Goal: Task Accomplishment & Management: Manage account settings

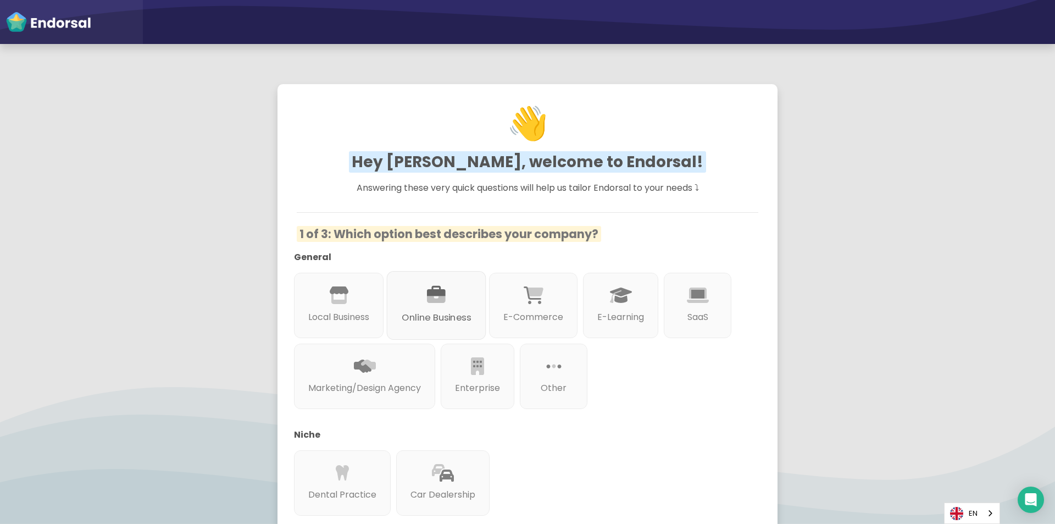
click at [426, 296] on div "Online Business" at bounding box center [436, 305] width 99 height 69
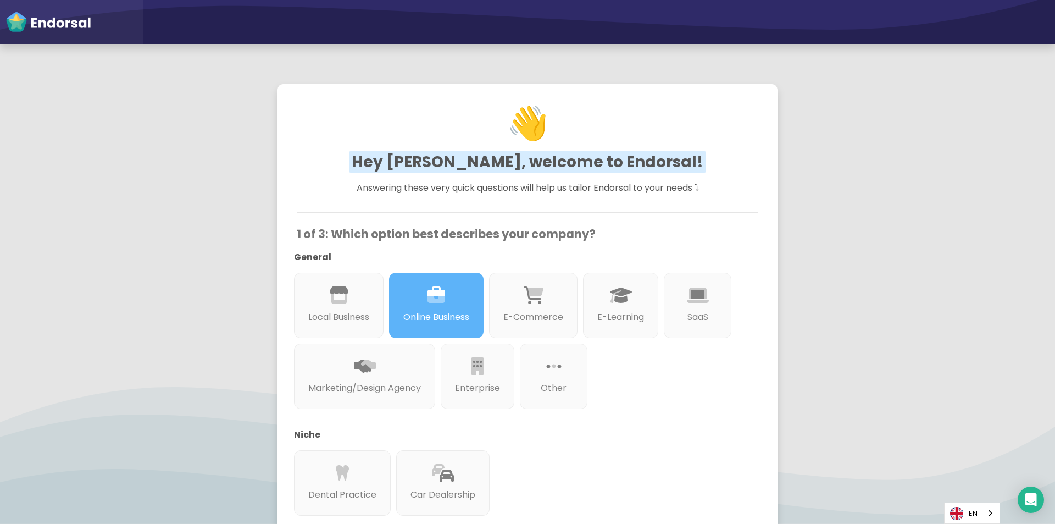
scroll to position [245, 0]
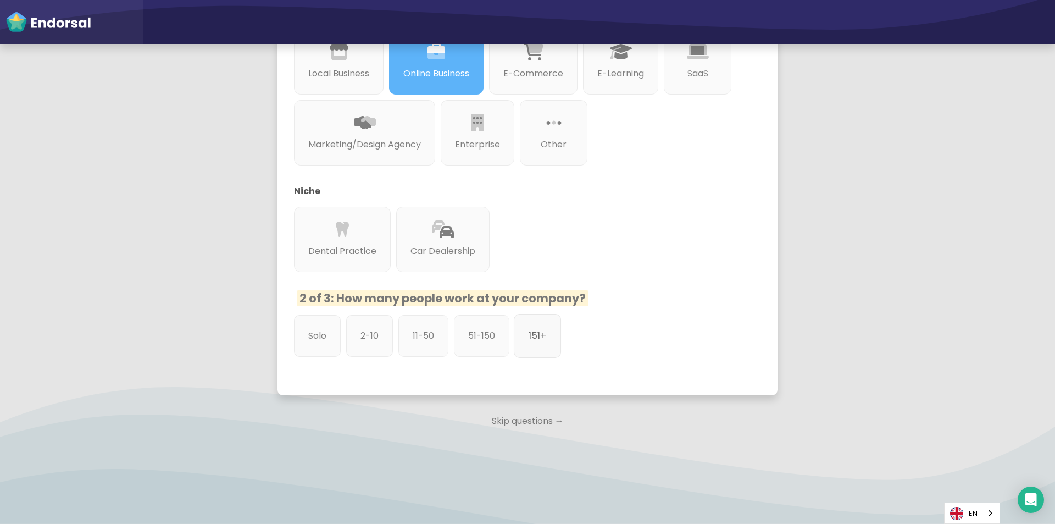
click at [555, 328] on div "151+" at bounding box center [537, 336] width 47 height 44
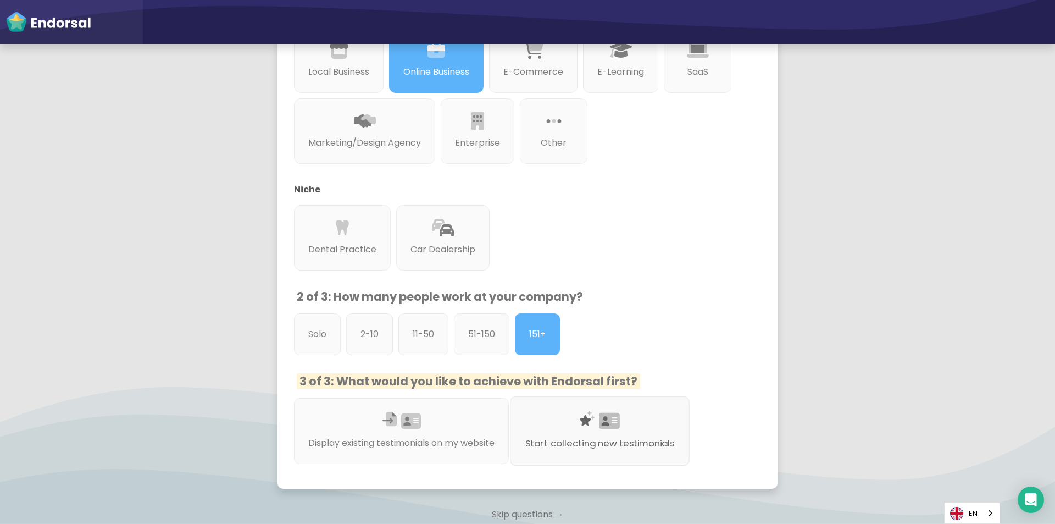
click at [565, 437] on div at bounding box center [599, 434] width 149 height 6
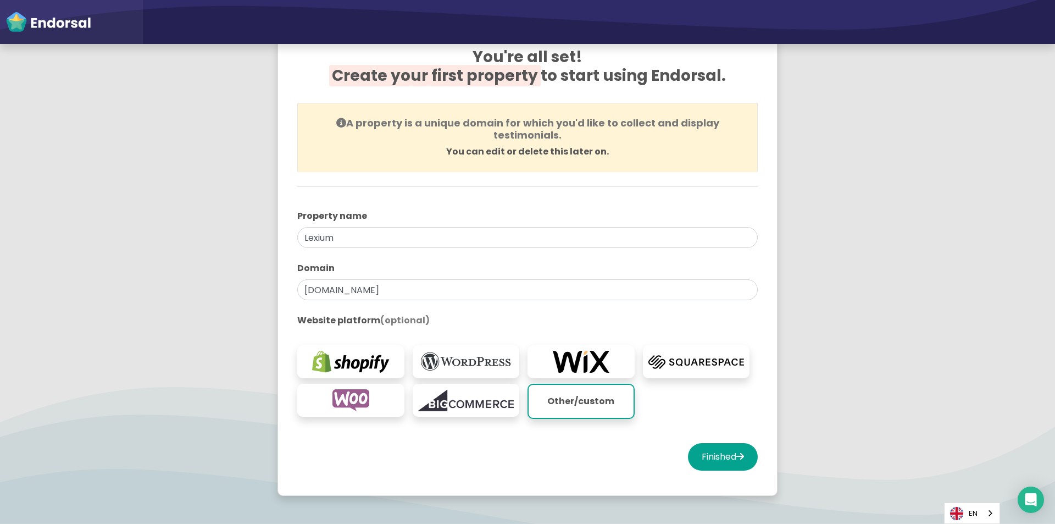
scroll to position [110, 0]
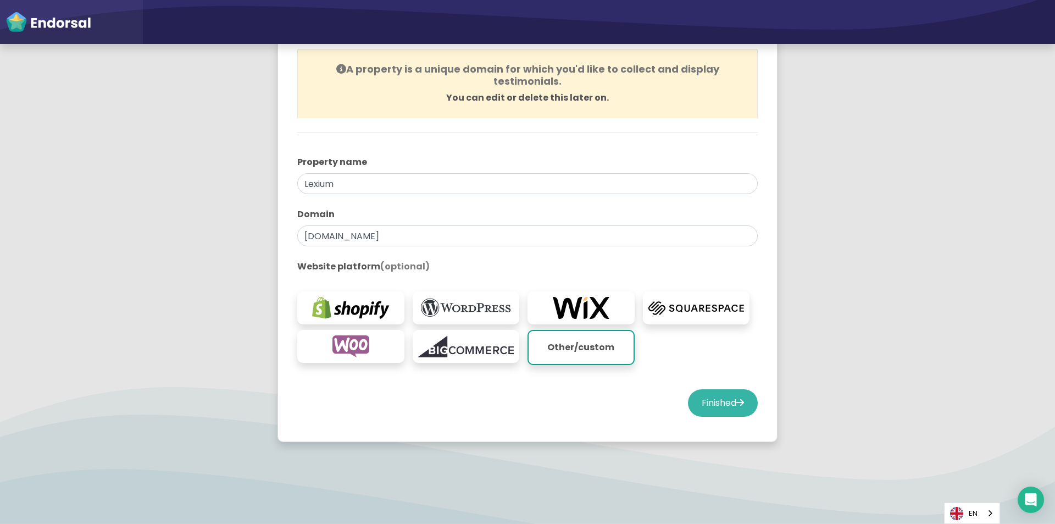
click at [733, 411] on button "Finished" at bounding box center [723, 402] width 70 height 27
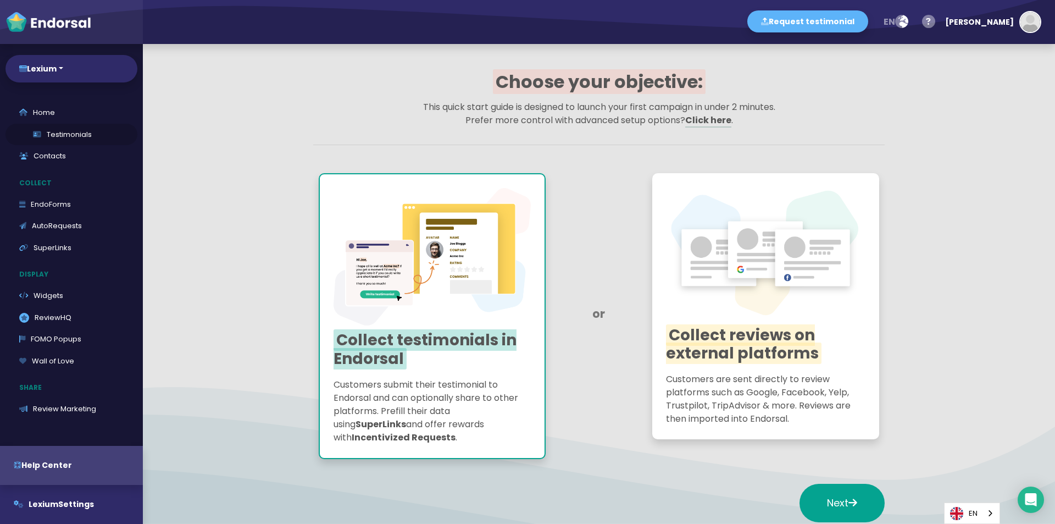
click at [59, 136] on link "Testimonials" at bounding box center [71, 135] width 132 height 22
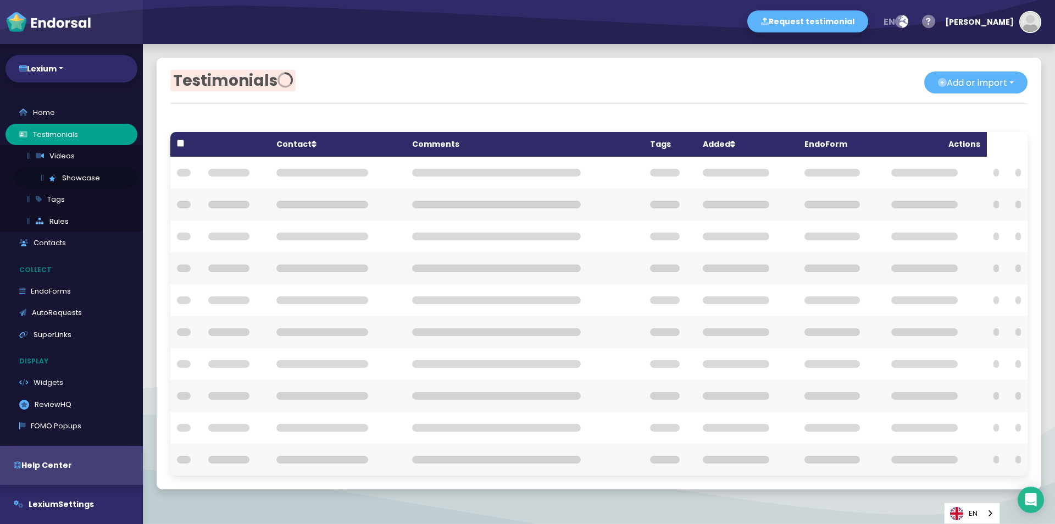
click at [72, 180] on link "Showcase" at bounding box center [76, 178] width 124 height 22
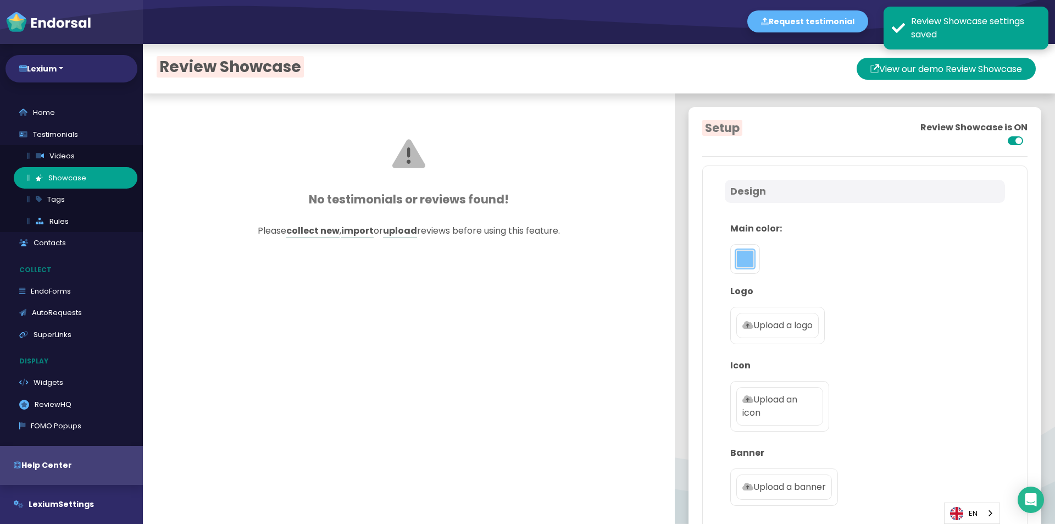
click at [736, 257] on button "toggle color picker dialog" at bounding box center [745, 259] width 18 height 18
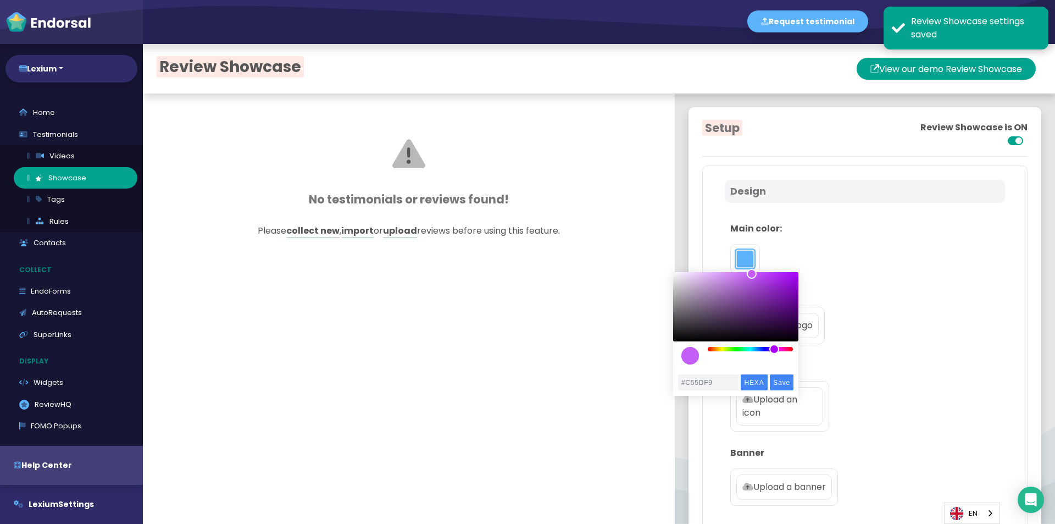
drag, startPoint x: 761, startPoint y: 350, endPoint x: 774, endPoint y: 351, distance: 13.2
click at [774, 351] on div "color picker dialog" at bounding box center [774, 349] width 10 height 10
drag, startPoint x: 750, startPoint y: 276, endPoint x: 834, endPoint y: 411, distance: 158.9
click at [705, 279] on div "color picker dialog" at bounding box center [700, 277] width 10 height 10
type input "#D2AAE6"
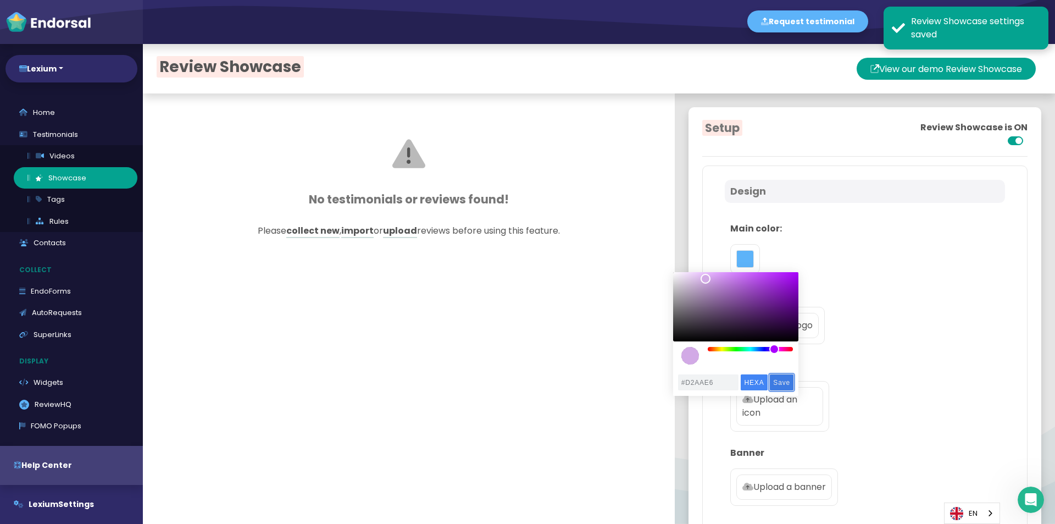
click at [780, 381] on input "Save" at bounding box center [782, 382] width 24 height 16
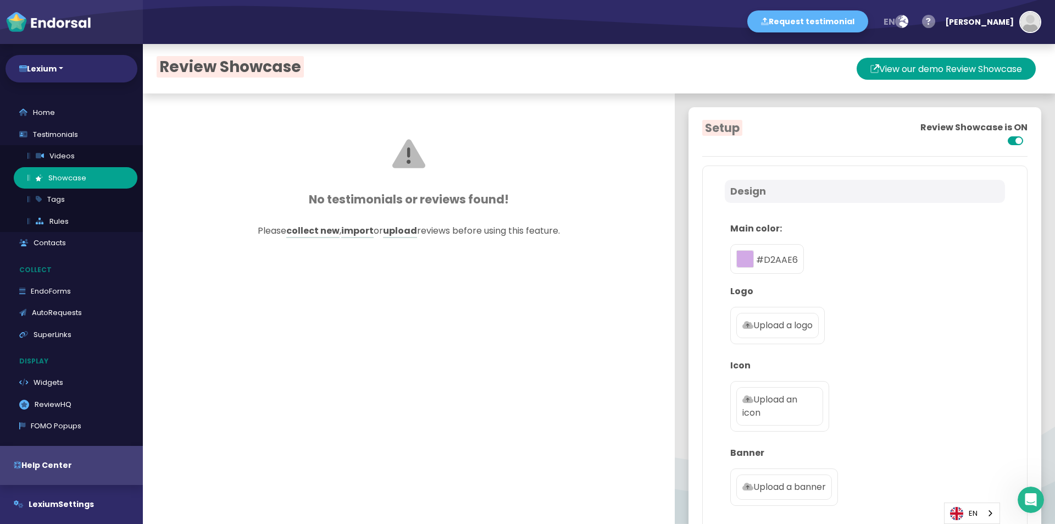
click at [776, 323] on p "Upload a logo" at bounding box center [778, 325] width 70 height 13
click at [0, 0] on input "Upload a logo" at bounding box center [0, 0] width 0 height 0
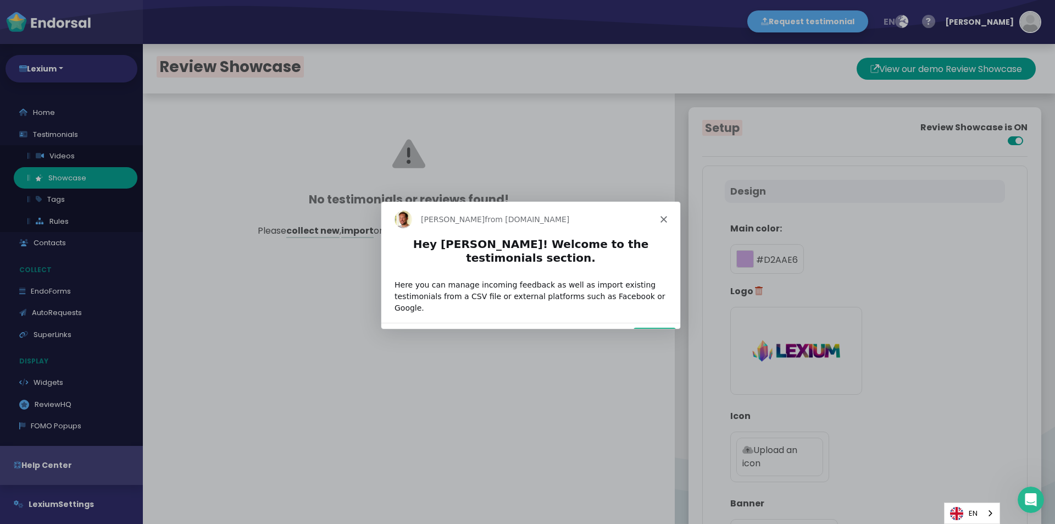
click at [660, 221] on icon "Close" at bounding box center [663, 218] width 7 height 7
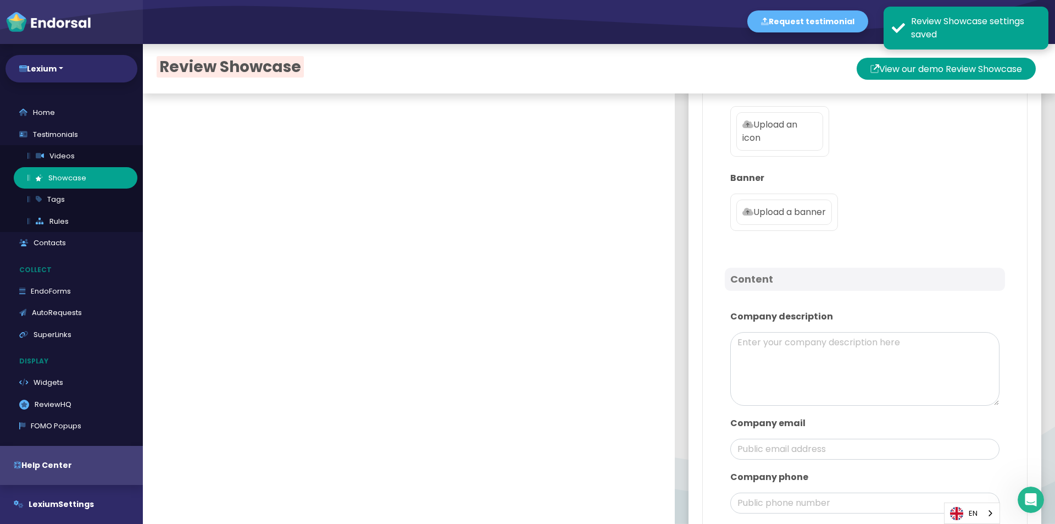
scroll to position [385, 0]
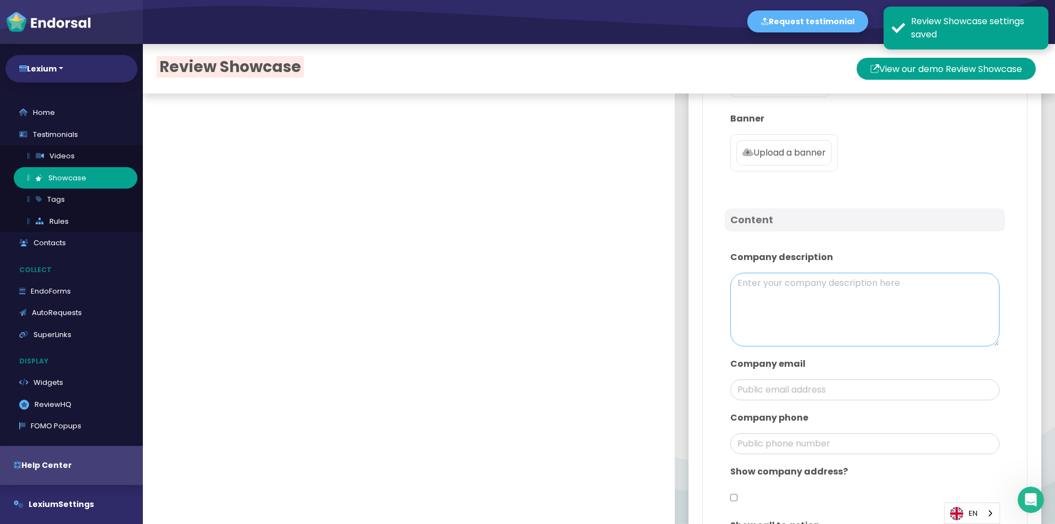
click at [794, 293] on textarea at bounding box center [864, 310] width 269 height 74
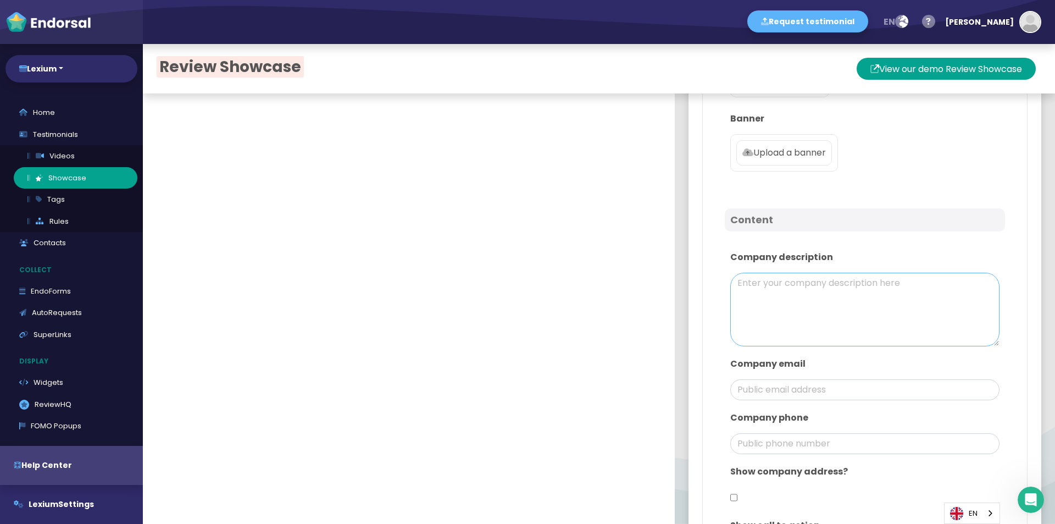
paste textarea "Loremi — dolo sitamet consect ad elitse doeiusm. Tem inc-ut-lab etdolor magnaal…"
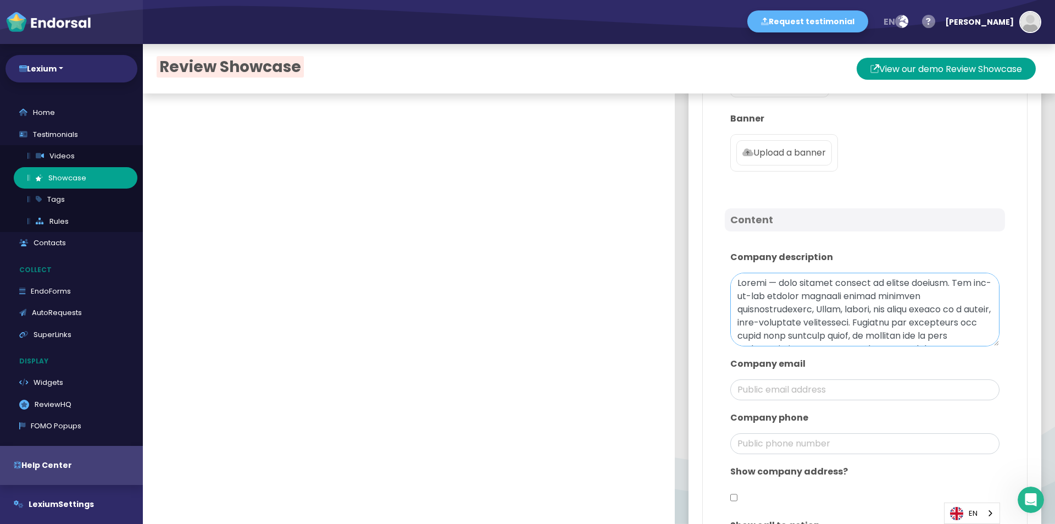
scroll to position [220, 0]
type textarea "Loremi — dolo sitamet consect ad elitse doeiusm. Tem inc-ut-lab etdolor magnaal…"
click at [756, 390] on input "email" at bounding box center [864, 389] width 269 height 21
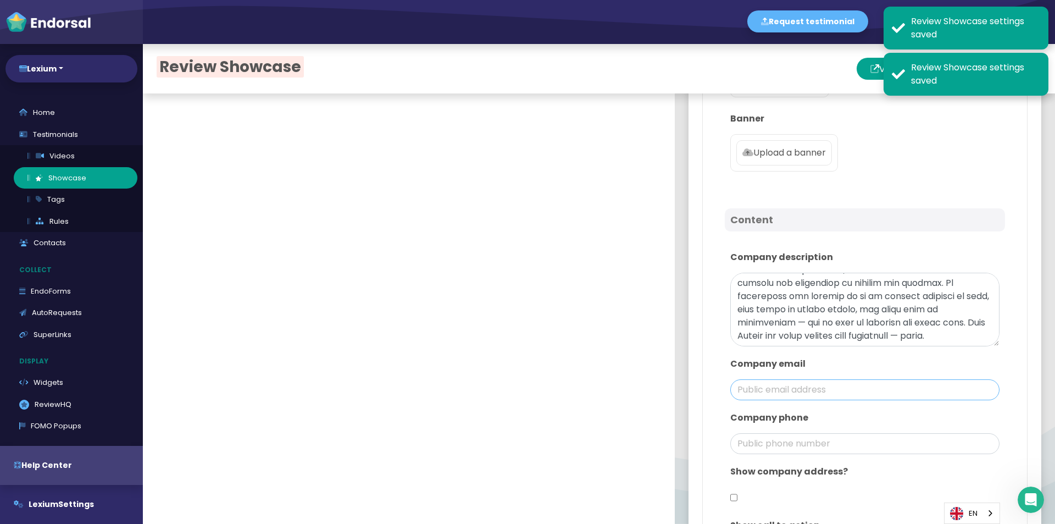
click at [749, 391] on input "email" at bounding box center [864, 389] width 269 height 21
paste input "[EMAIL_ADDRESS][DOMAIN_NAME]"
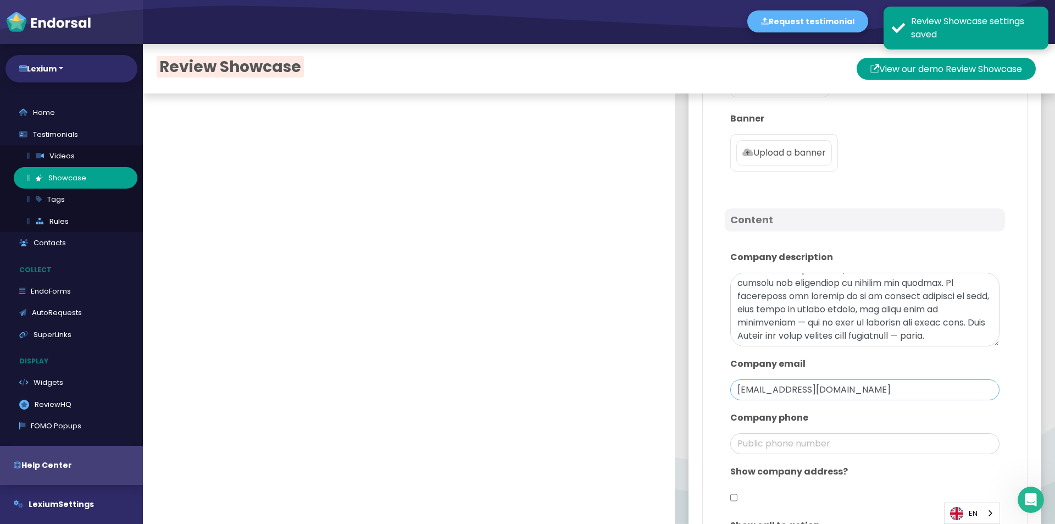
drag, startPoint x: 773, startPoint y: 389, endPoint x: 629, endPoint y: 402, distance: 145.1
click at [629, 402] on div "No testimonials or reviews found! Please collect new , import or upload reviews…" at bounding box center [599, 284] width 912 height 480
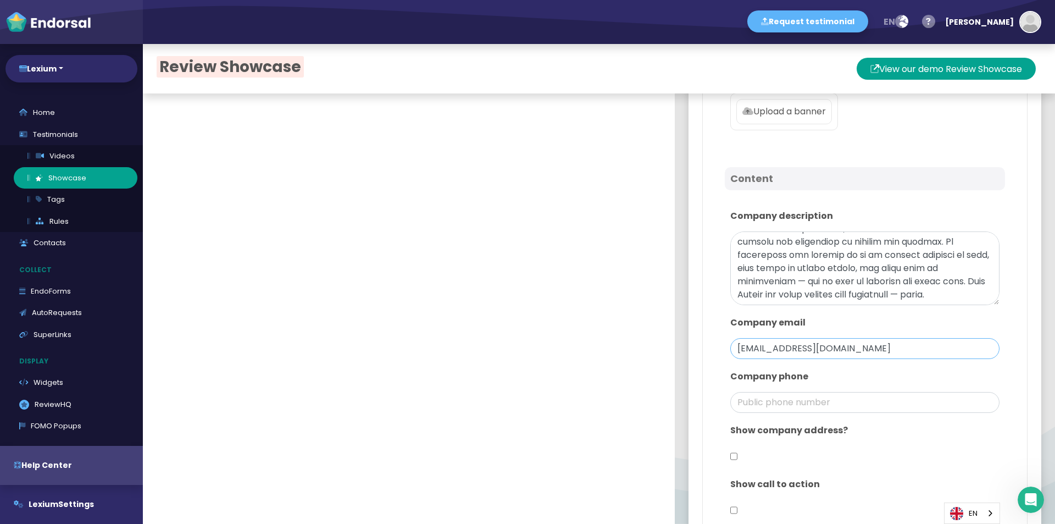
scroll to position [495, 0]
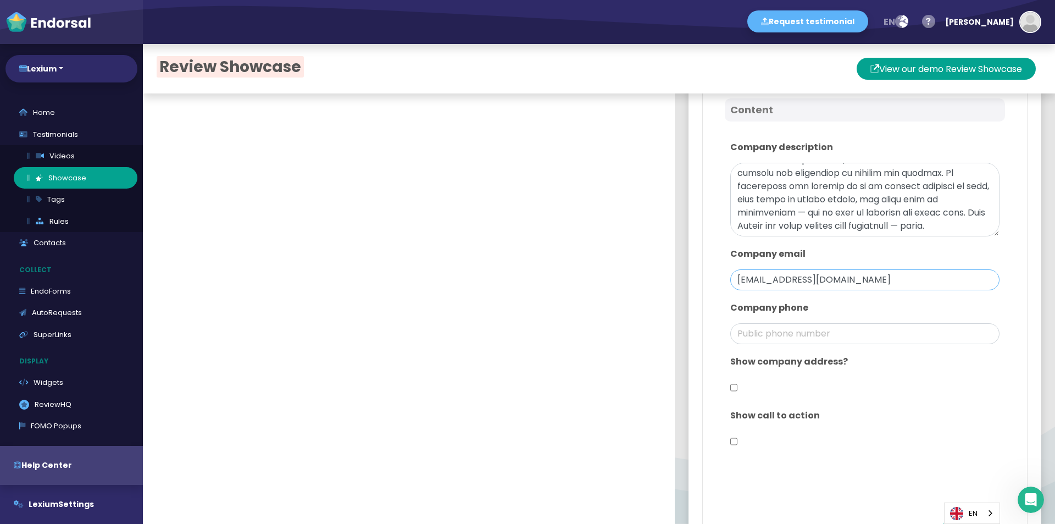
type input "[EMAIL_ADDRESS][DOMAIN_NAME]"
click at [730, 381] on input "checkbox" at bounding box center [733, 387] width 7 height 21
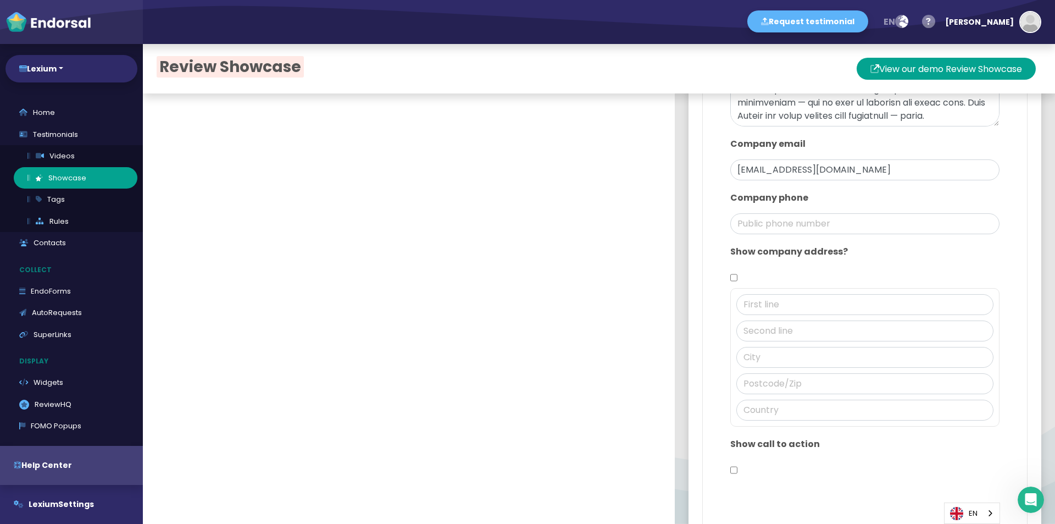
scroll to position [566, 0]
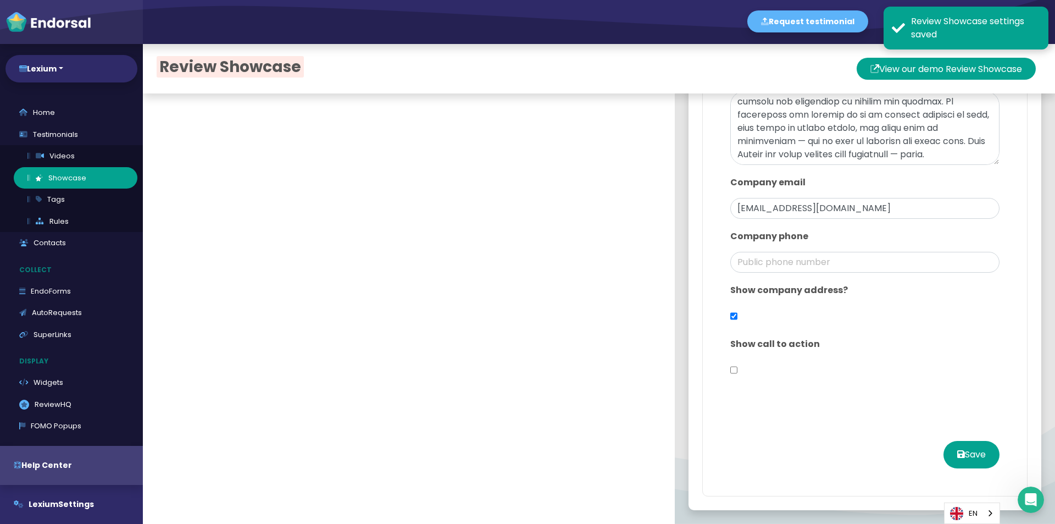
checkbox input "true"
click at [743, 302] on div "Show company address?" at bounding box center [865, 305] width 280 height 54
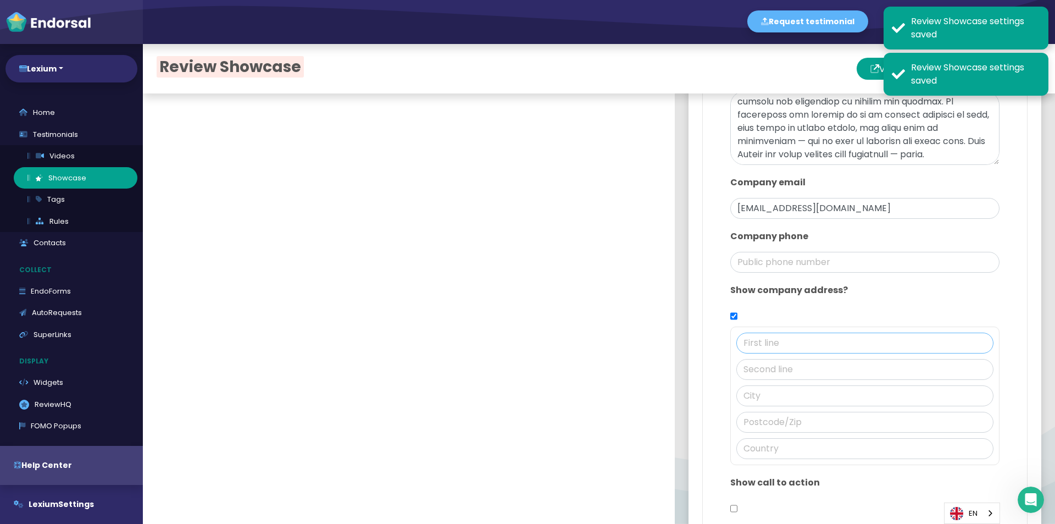
click at [778, 343] on input "text" at bounding box center [864, 343] width 257 height 21
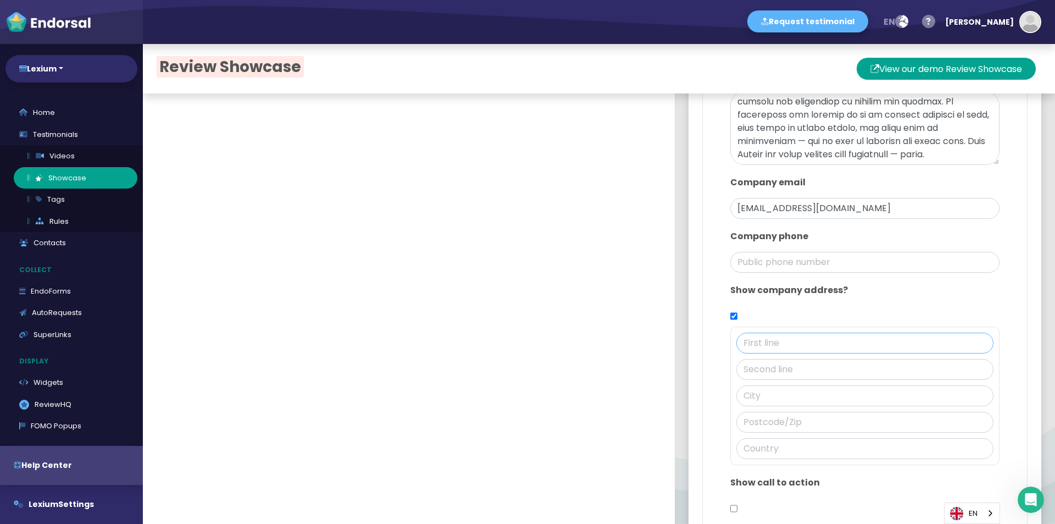
paste input "[STREET_ADDRESS] View on map"
drag, startPoint x: 912, startPoint y: 342, endPoint x: 1040, endPoint y: 331, distance: 128.5
click at [1040, 331] on div "No testimonials or reviews found! Please collect new , import or upload reviews…" at bounding box center [599, 284] width 912 height 480
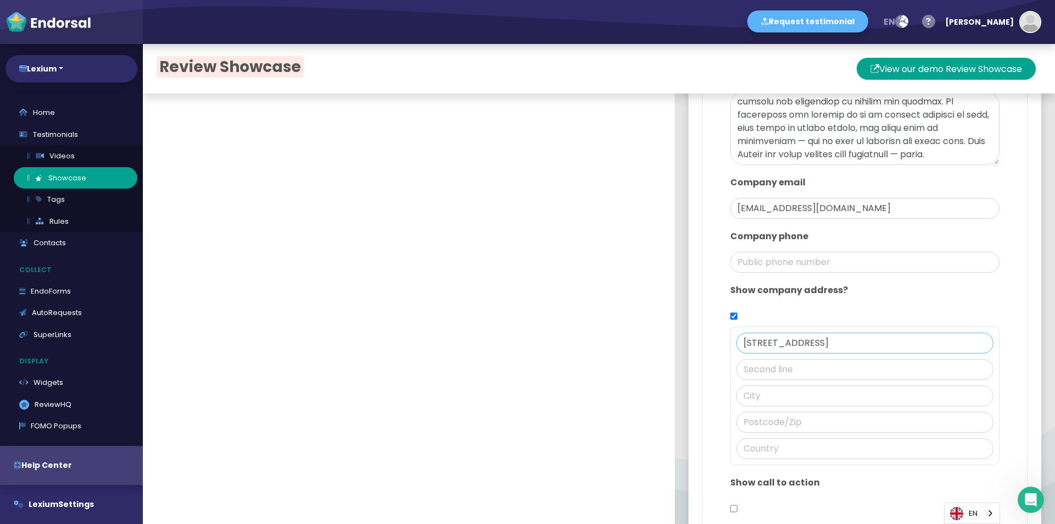
drag, startPoint x: 916, startPoint y: 343, endPoint x: 856, endPoint y: 344, distance: 59.4
click at [855, 341] on input "[STREET_ADDRESS]" at bounding box center [864, 343] width 257 height 21
type input "[STREET_ADDRESS]"
click at [777, 451] on input "text" at bounding box center [864, 448] width 257 height 21
paste input "[GEOGRAPHIC_DATA]"
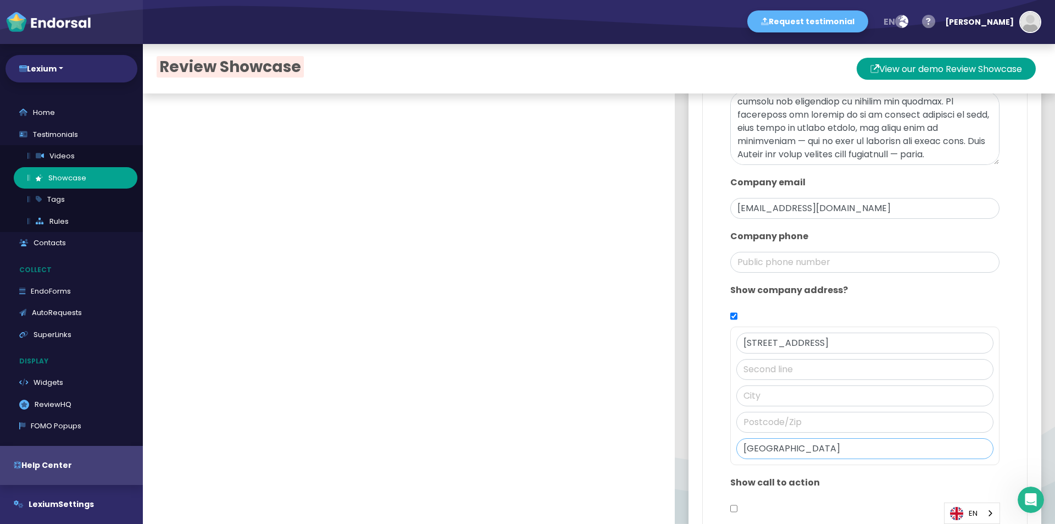
type input "[GEOGRAPHIC_DATA]"
click at [777, 416] on input "text" at bounding box center [864, 422] width 257 height 21
type input "98101"
type input "[GEOGRAPHIC_DATA]"
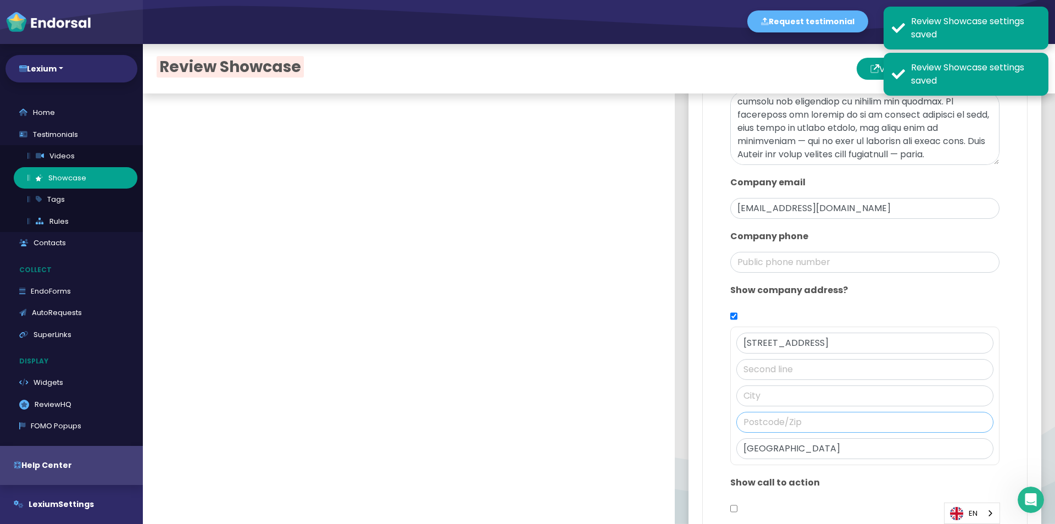
type input "98101"
type input "[GEOGRAPHIC_DATA]"
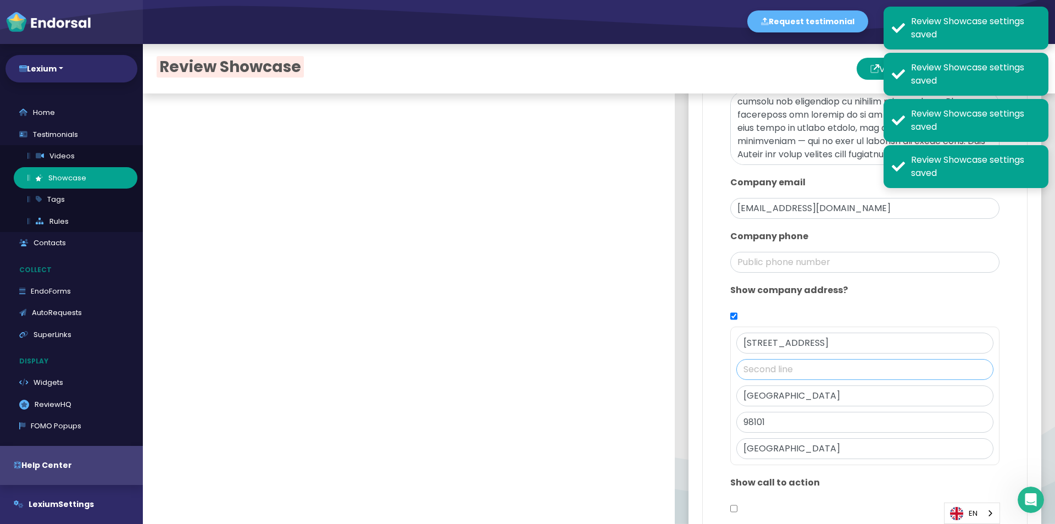
click at [787, 361] on input "text" at bounding box center [864, 369] width 257 height 21
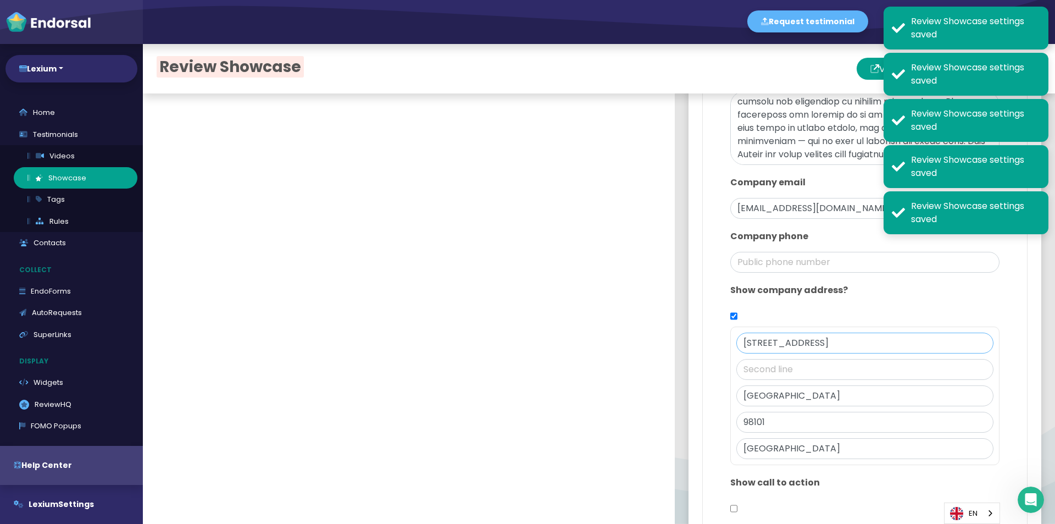
drag, startPoint x: 790, startPoint y: 346, endPoint x: 987, endPoint y: 337, distance: 197.0
click at [987, 337] on div "Show company address? [STREET_ADDRESS]" at bounding box center [865, 374] width 280 height 192
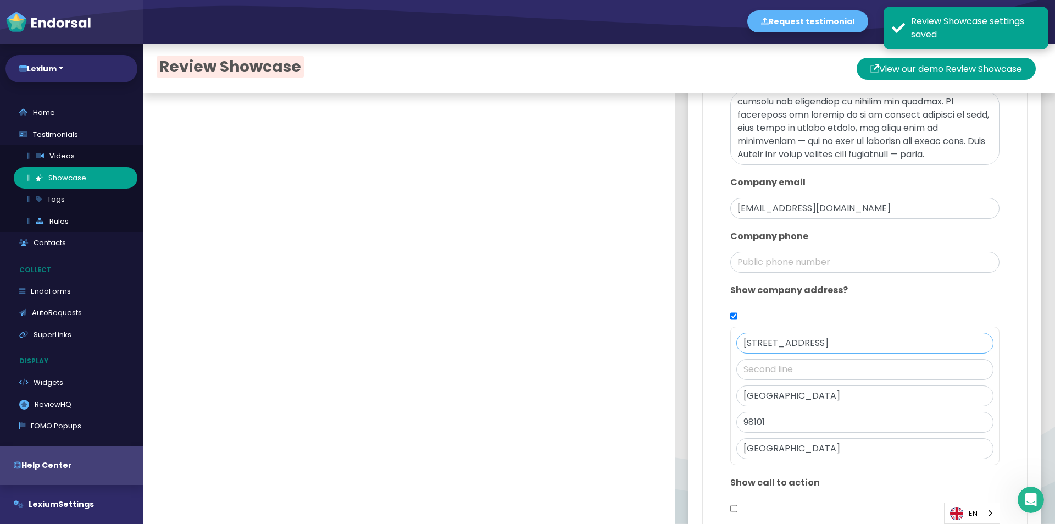
type input "[STREET_ADDRESS]"
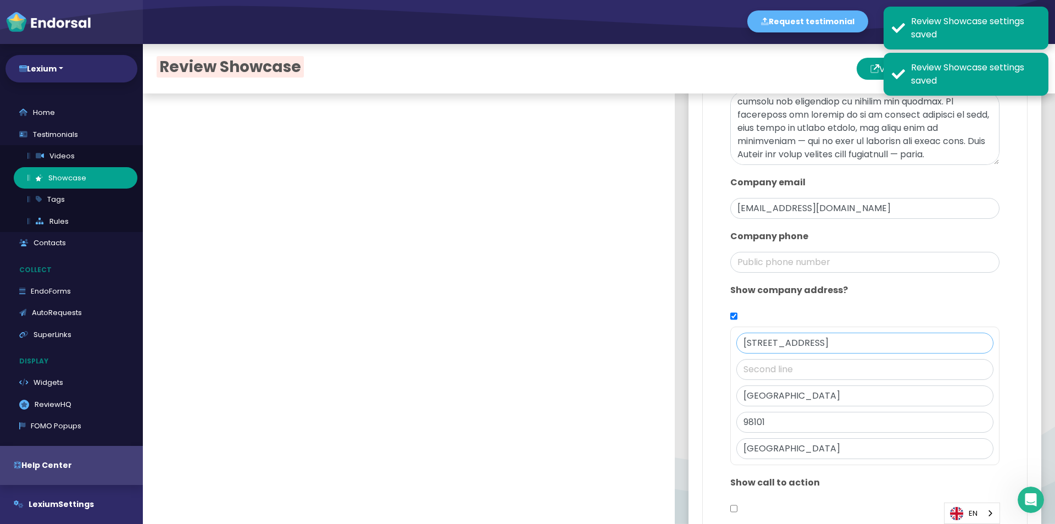
drag, startPoint x: 789, startPoint y: 340, endPoint x: 749, endPoint y: 349, distance: 40.5
click at [749, 349] on input "[STREET_ADDRESS]" at bounding box center [864, 343] width 257 height 21
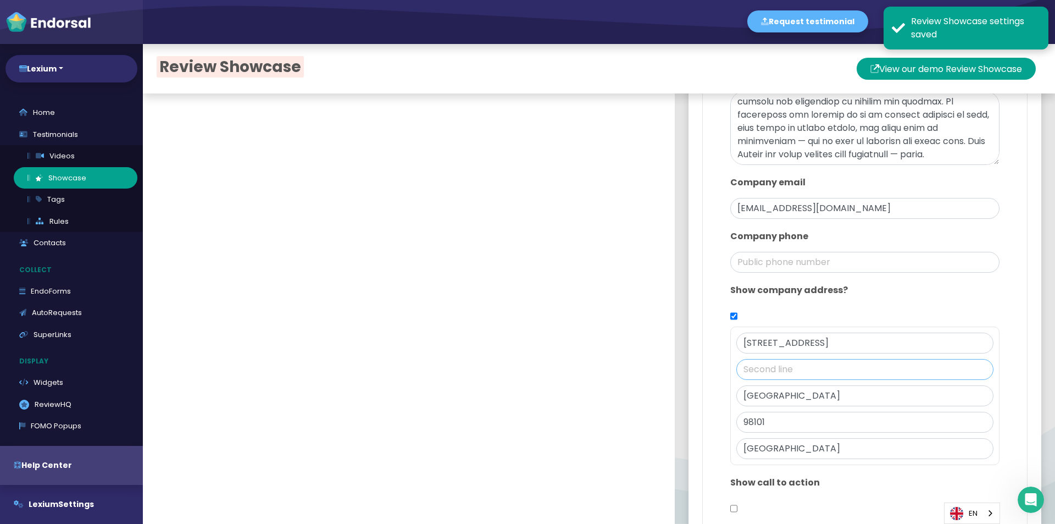
click at [742, 365] on input "text" at bounding box center [864, 369] width 257 height 21
paste input "UNION ST"
type input "UNION ST"
click at [790, 340] on input "[STREET_ADDRESS]" at bounding box center [864, 343] width 257 height 21
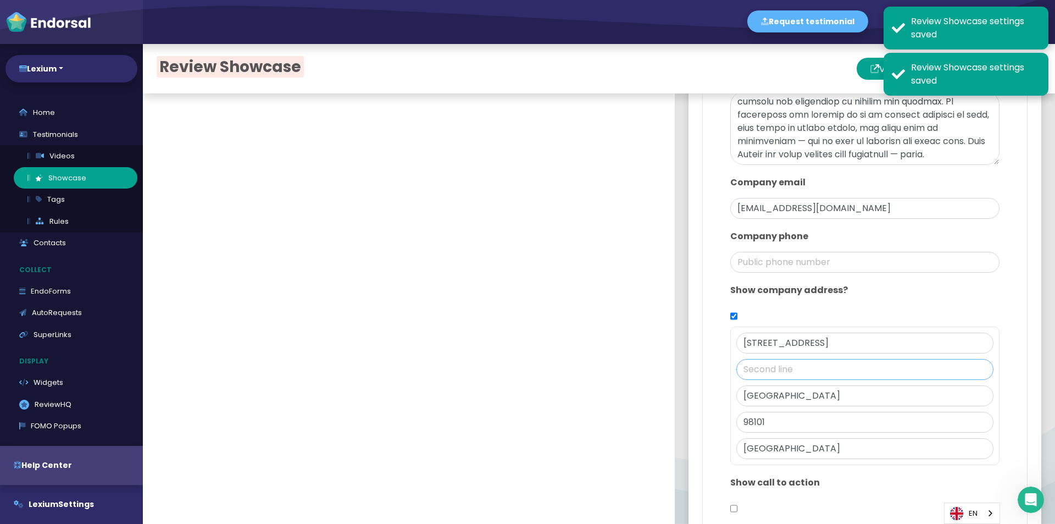
click at [783, 370] on input "text" at bounding box center [864, 369] width 257 height 21
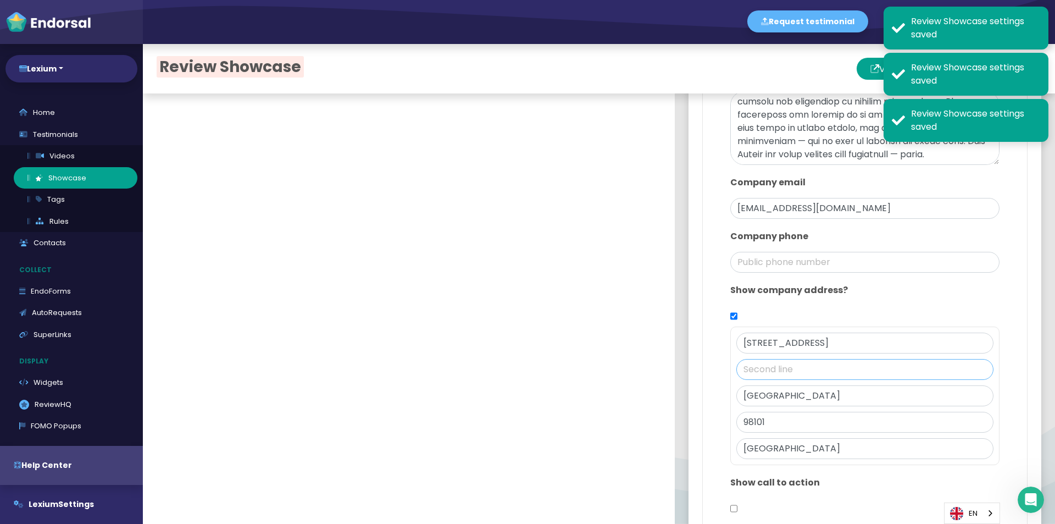
paste input "UNION ST"
type input "UNION ST"
drag, startPoint x: 752, startPoint y: 342, endPoint x: 1007, endPoint y: 348, distance: 255.6
click at [1007, 348] on div "Design Main color: #D2AAE6 Logo Icon Upload an icon Banner Upload a banner Cont…" at bounding box center [864, 116] width 325 height 1035
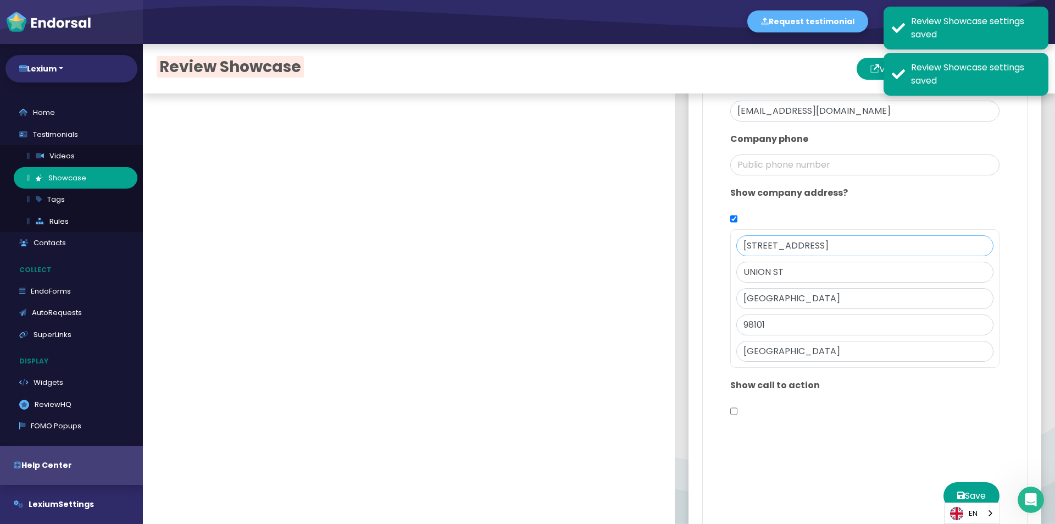
scroll to position [705, 0]
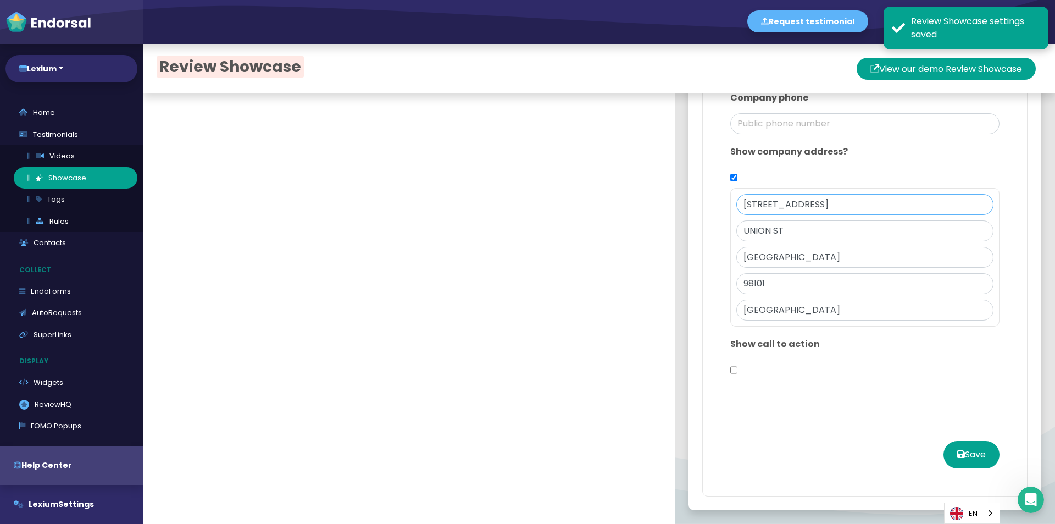
drag, startPoint x: 753, startPoint y: 202, endPoint x: 972, endPoint y: 203, distance: 219.3
click at [972, 203] on input "[STREET_ADDRESS]" at bounding box center [864, 204] width 257 height 21
type input "601"
click at [956, 454] on button "Save" at bounding box center [972, 454] width 56 height 27
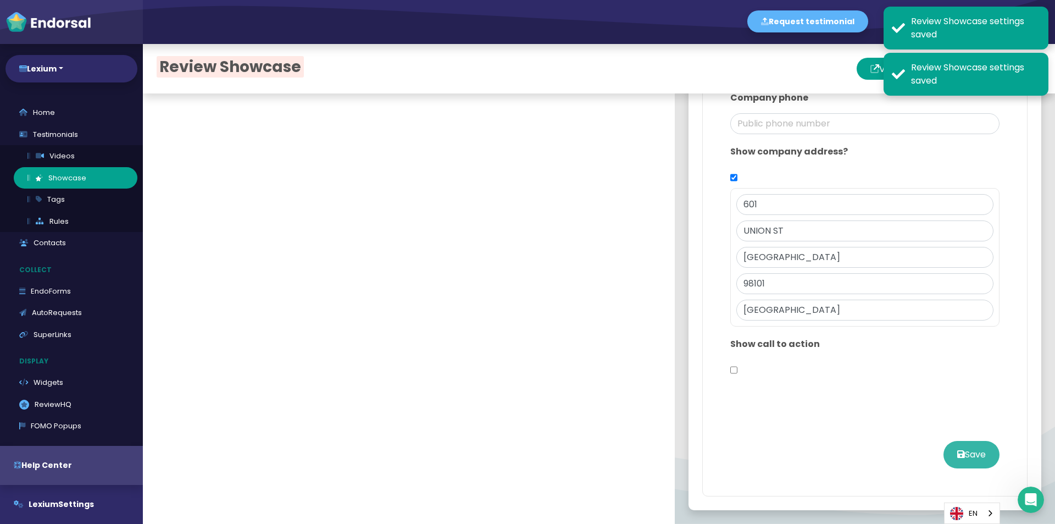
drag, startPoint x: 956, startPoint y: 454, endPoint x: 952, endPoint y: 445, distance: 10.1
click at [954, 450] on button "Save" at bounding box center [972, 454] width 56 height 27
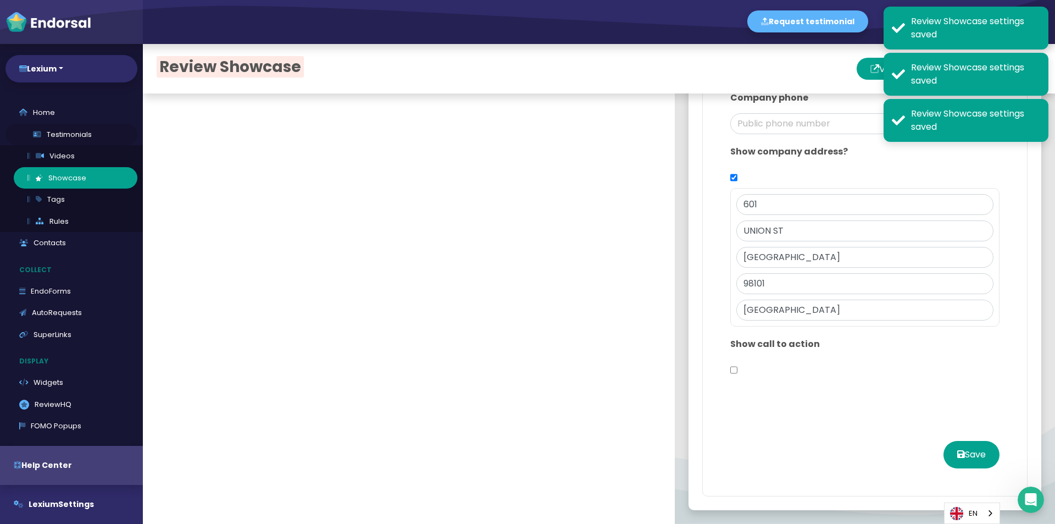
click at [53, 140] on link "Testimonials" at bounding box center [71, 135] width 132 height 22
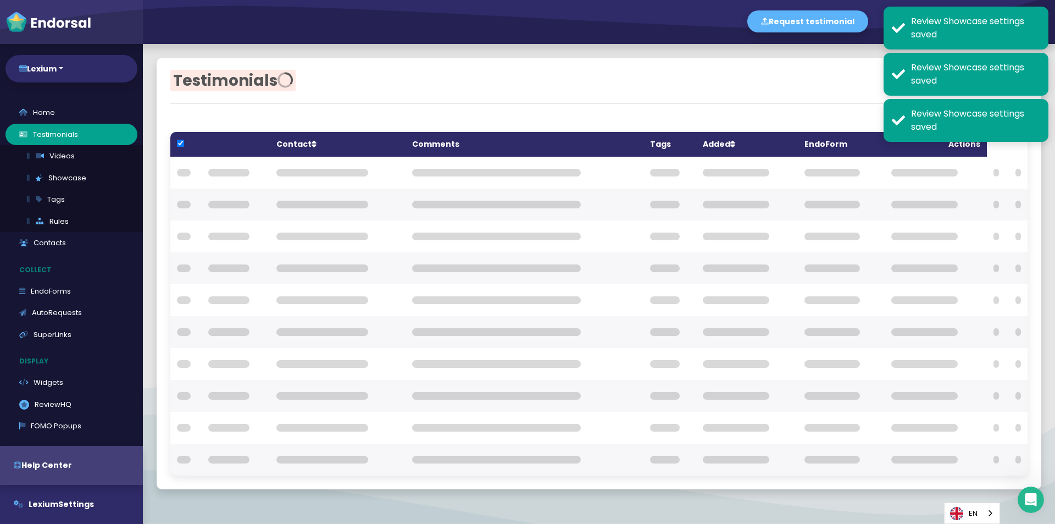
checkbox input "true"
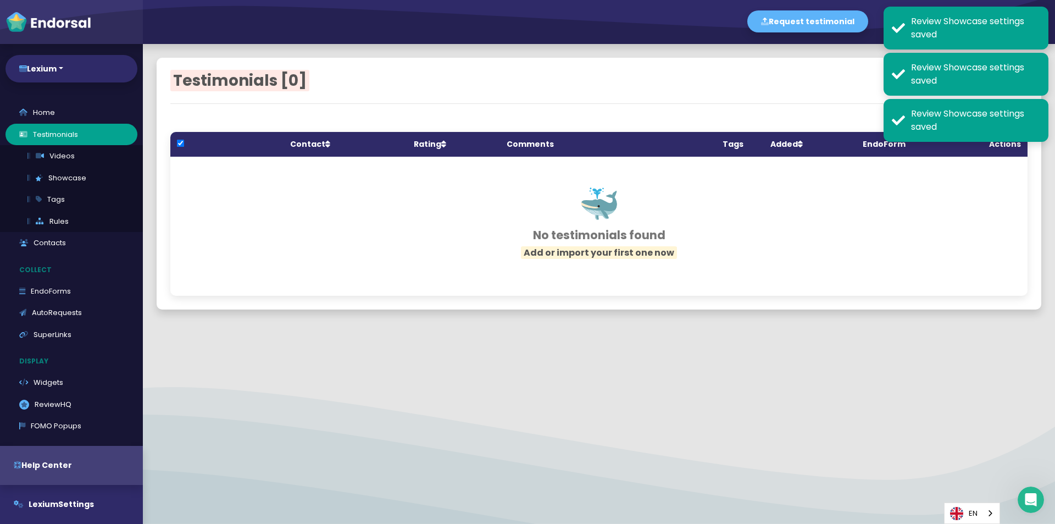
click at [785, 85] on div "Add or import Add single Upload from CSV file Import from external source Expor…" at bounding box center [813, 82] width 429 height 23
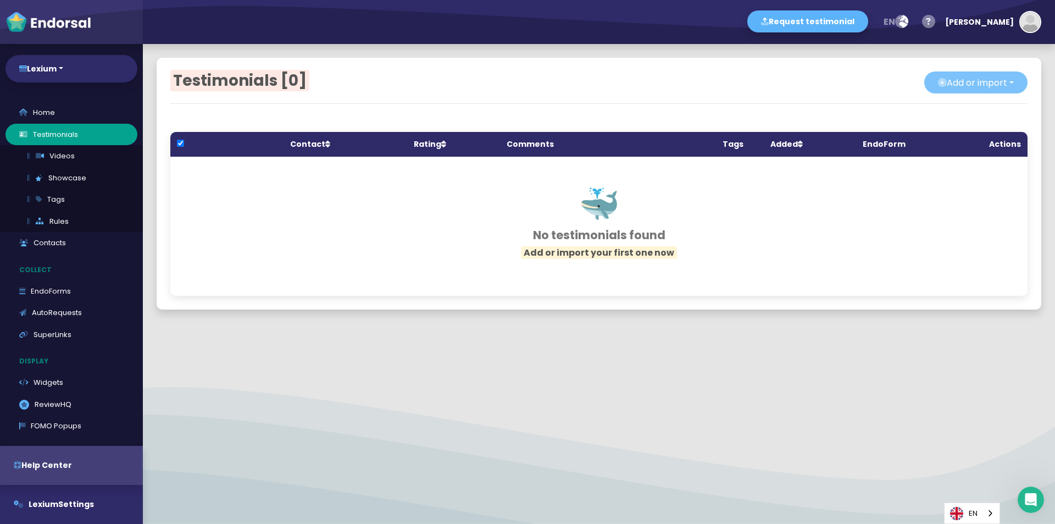
drag, startPoint x: 984, startPoint y: 68, endPoint x: 983, endPoint y: 78, distance: 9.9
click at [984, 69] on div "Testimonials [0] Add or import Add single Upload from CSV file Import from exte…" at bounding box center [599, 184] width 885 height 252
click at [983, 78] on button "Add or import" at bounding box center [975, 82] width 103 height 22
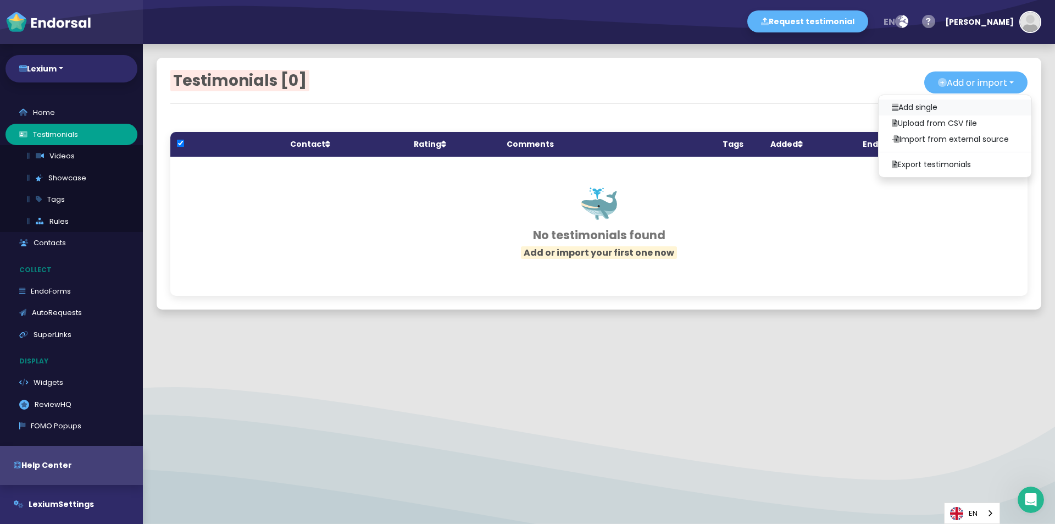
click at [923, 102] on link "Add single" at bounding box center [955, 107] width 153 height 16
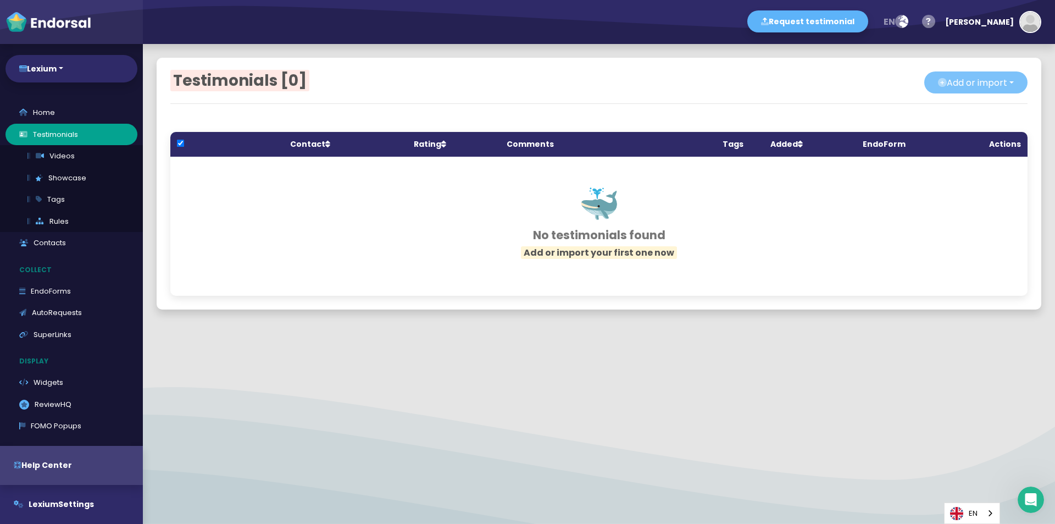
click at [989, 76] on button "Add or import" at bounding box center [975, 82] width 103 height 22
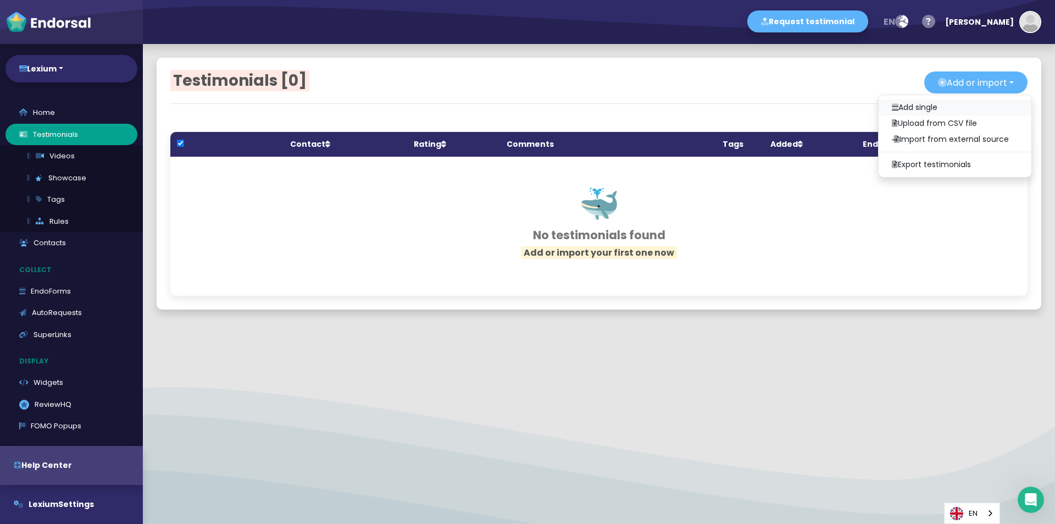
click at [882, 115] on link "Add single" at bounding box center [955, 107] width 153 height 16
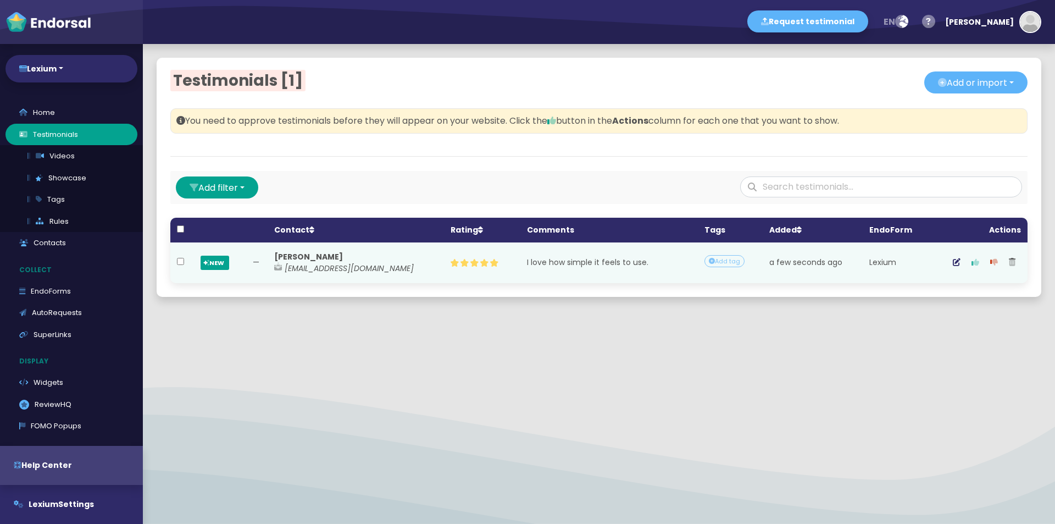
click at [972, 261] on icon "button" at bounding box center [976, 262] width 8 height 8
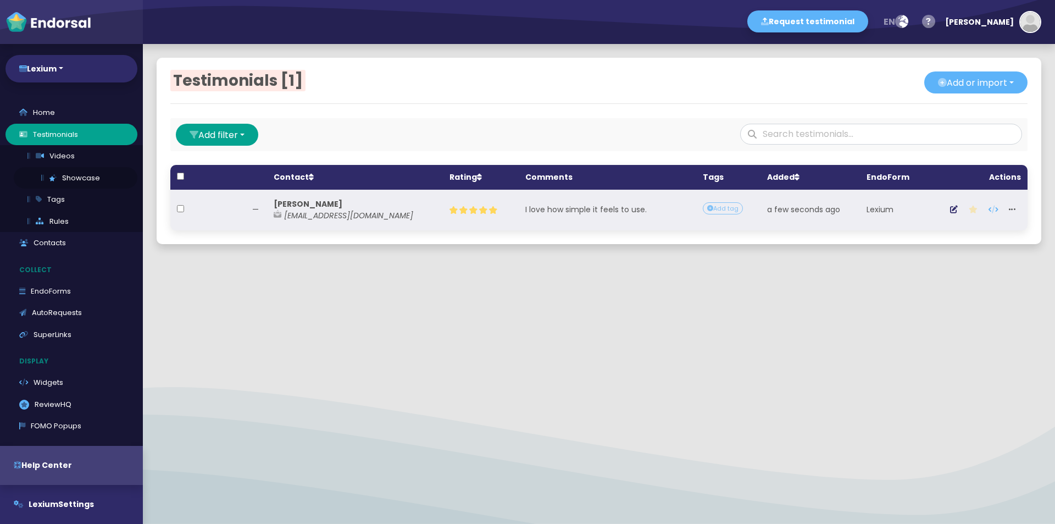
click at [51, 173] on link "Showcase" at bounding box center [76, 178] width 124 height 22
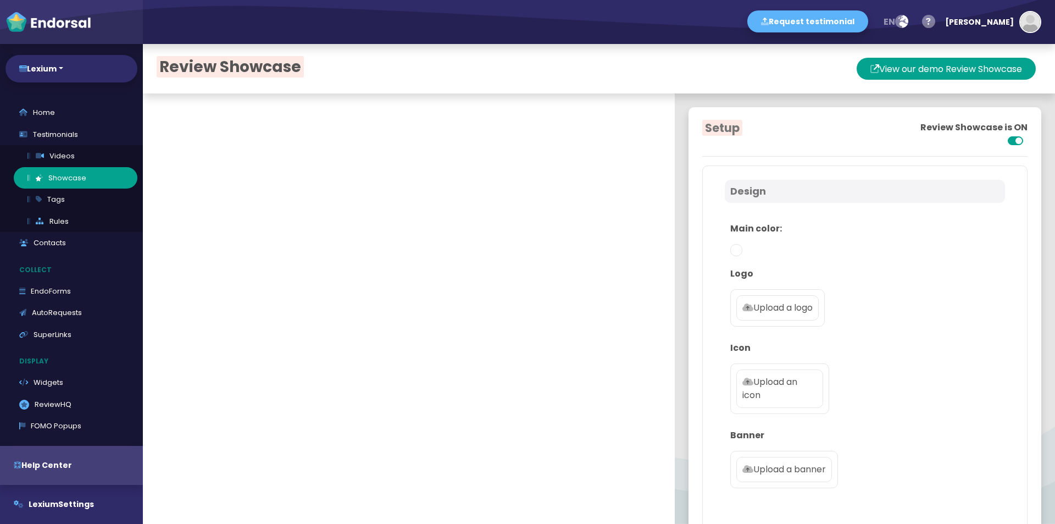
type textarea "Loremi — dolo sitamet consect ad elitse doeiusm. Tem inc-ut-lab etdolor magnaal…"
type input "[EMAIL_ADDRESS][DOMAIN_NAME]"
checkbox input "true"
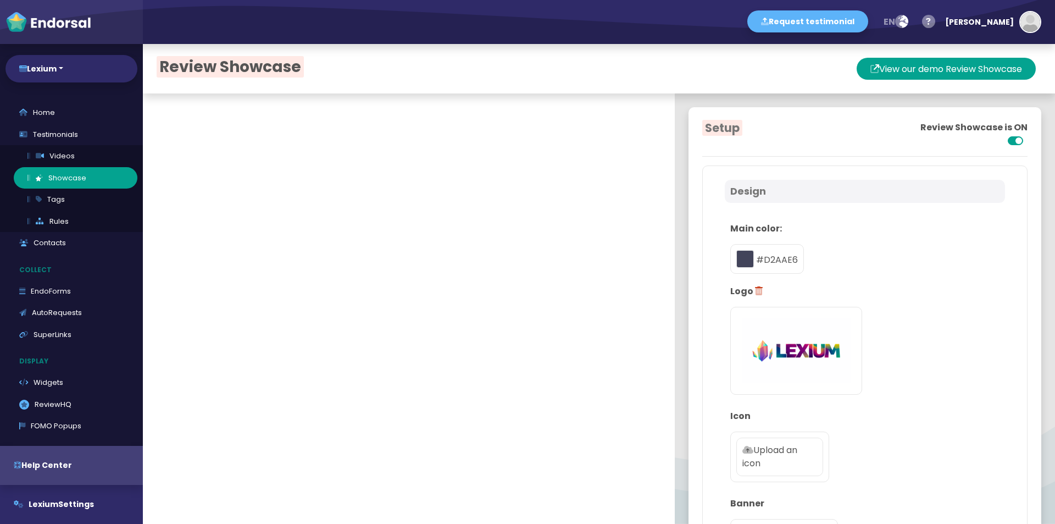
type input "#D2AAE6"
click at [970, 63] on button "View our demo Review Showcase" at bounding box center [946, 69] width 179 height 22
click at [989, 78] on button "View your Review Showcase" at bounding box center [957, 69] width 157 height 22
